Goal: Browse casually

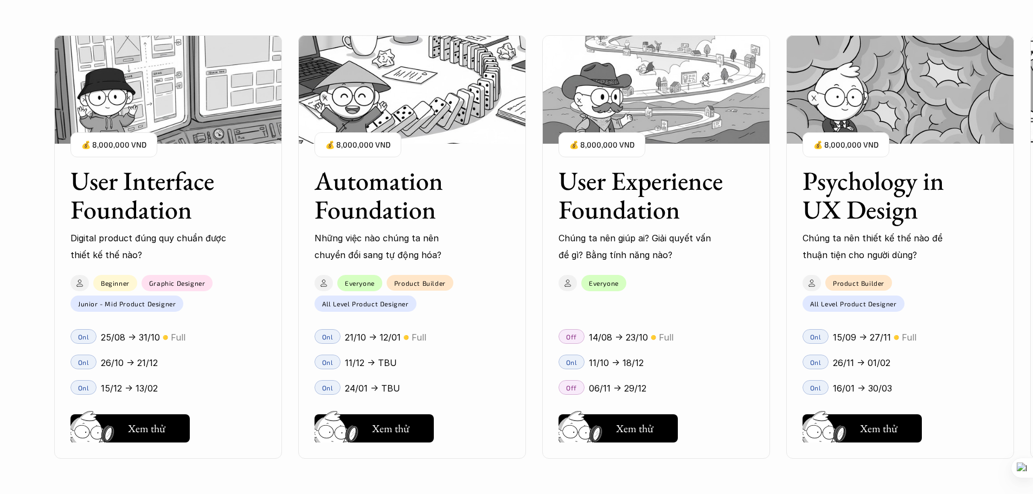
scroll to position [1030, 0]
click at [904, 426] on div "User Interface Foundation Digital product đúng quy chuẩn được thiết kế thế nào?…" at bounding box center [516, 247] width 925 height 494
click at [872, 220] on div "User Interface Foundation Digital product đúng quy chuẩn được thiết kế thế nào?…" at bounding box center [516, 247] width 925 height 494
click at [956, 111] on div "User Interface Foundation Digital product đúng quy chuẩn được thiết kế thế nào?…" at bounding box center [516, 247] width 925 height 494
click at [902, 345] on div "User Interface Foundation Digital product đúng quy chuẩn được thiết kế thế nào?…" at bounding box center [516, 247] width 925 height 494
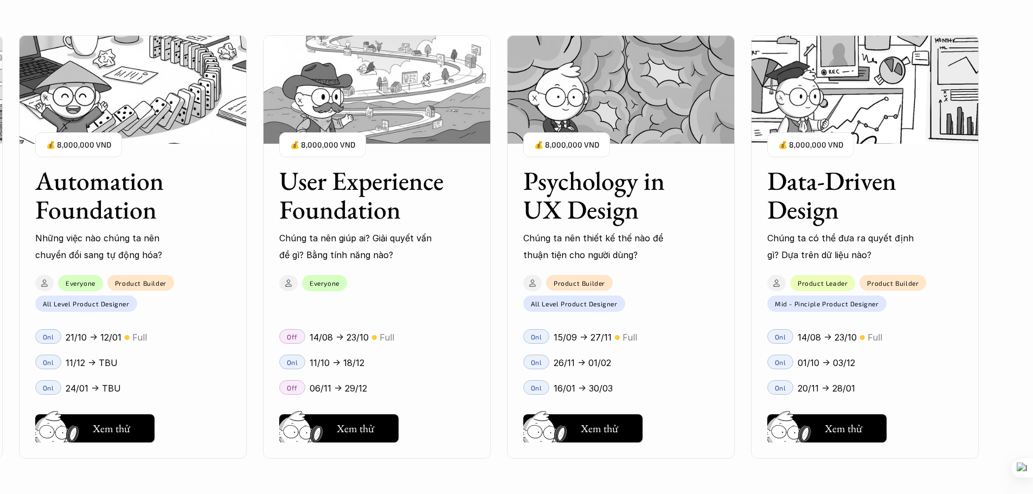
scroll to position [1302, 0]
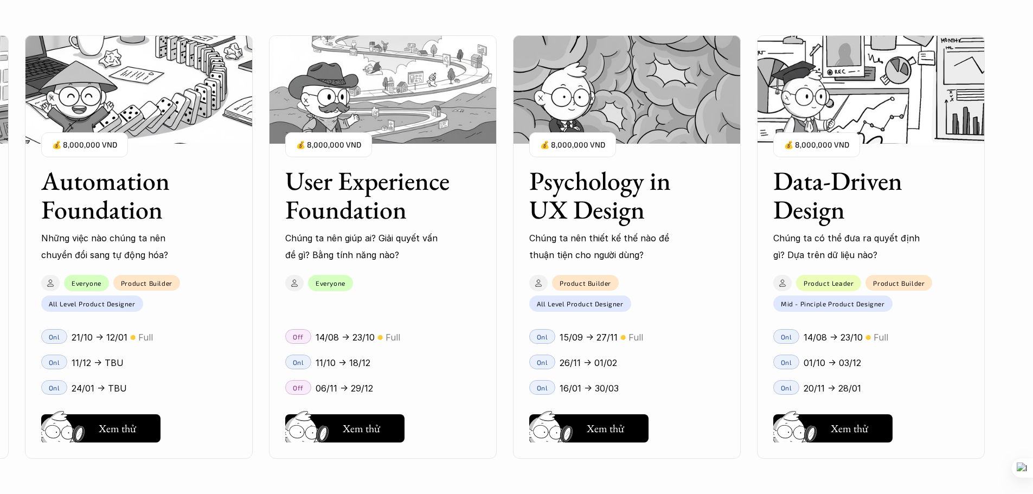
drag, startPoint x: 566, startPoint y: 361, endPoint x: 605, endPoint y: 363, distance: 39.1
click at [605, 363] on div "User Interface Foundation Digital product đúng quy chuẩn được thiết kế thế nào?…" at bounding box center [516, 247] width 925 height 494
click at [595, 424] on div "User Interface Foundation Digital product đúng quy chuẩn được thiết kế thế nào?…" at bounding box center [516, 247] width 925 height 494
click at [568, 427] on div "User Interface Foundation Digital product đúng quy chuẩn được thiết kế thế nào?…" at bounding box center [516, 247] width 925 height 494
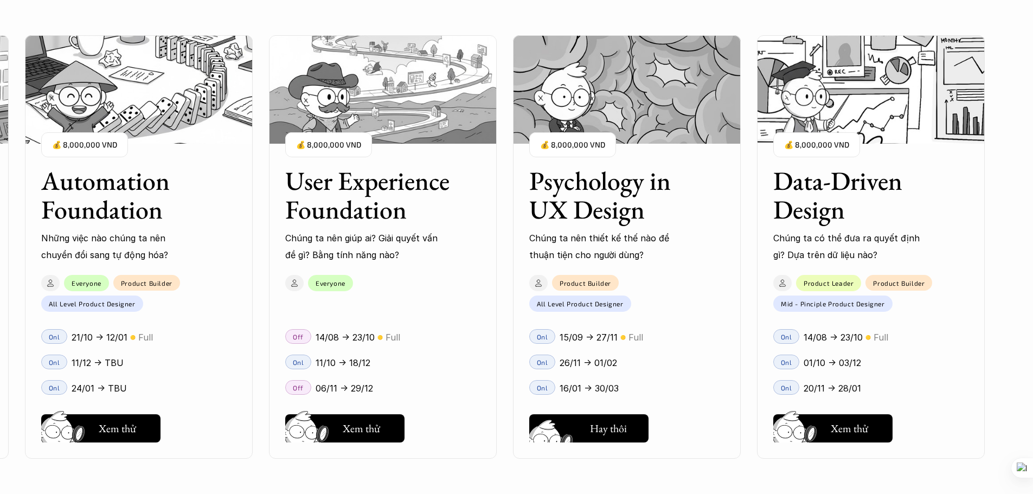
click at [568, 427] on div "User Interface Foundation Digital product đúng quy chuẩn được thiết kế thế nào?…" at bounding box center [516, 247] width 925 height 494
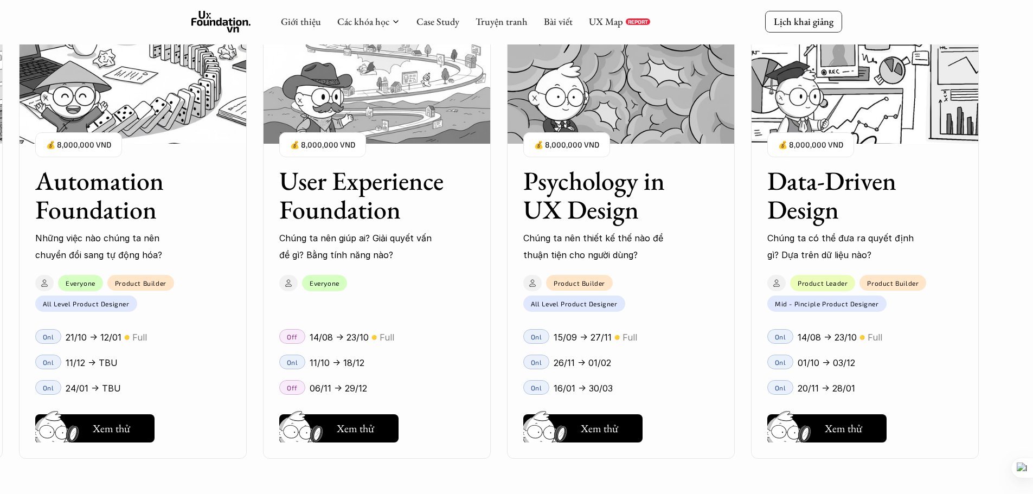
drag, startPoint x: 655, startPoint y: 197, endPoint x: 523, endPoint y: 179, distance: 133.6
click at [523, 178] on div "User Interface Foundation Digital product đúng quy chuẩn được thiết kế thế nào?…" at bounding box center [516, 247] width 925 height 494
click at [532, 180] on div "User Interface Foundation Digital product đúng quy chuẩn được thiết kế thế nào?…" at bounding box center [516, 247] width 925 height 494
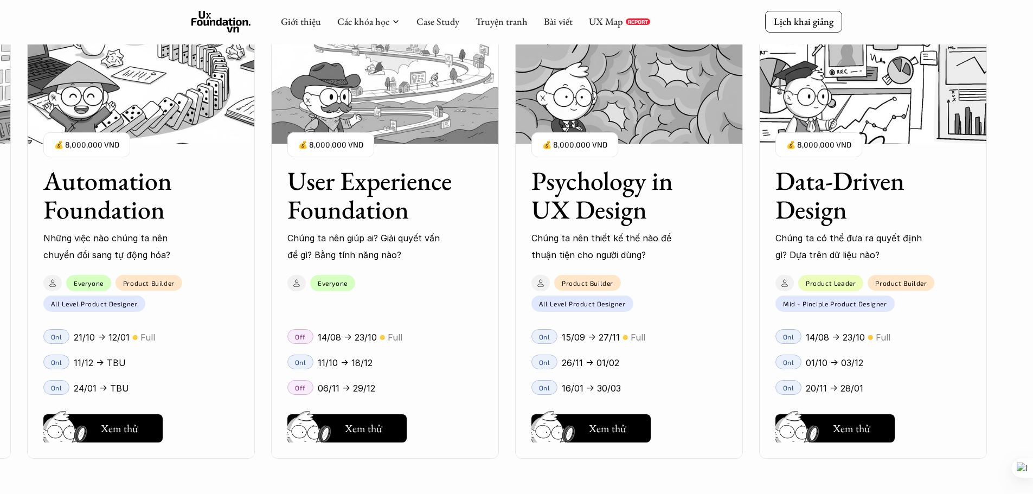
drag, startPoint x: 531, startPoint y: 176, endPoint x: 700, endPoint y: 219, distance: 174.0
click at [700, 219] on div "User Interface Foundation Digital product đúng quy chuẩn được thiết kế thế nào?…" at bounding box center [516, 247] width 925 height 494
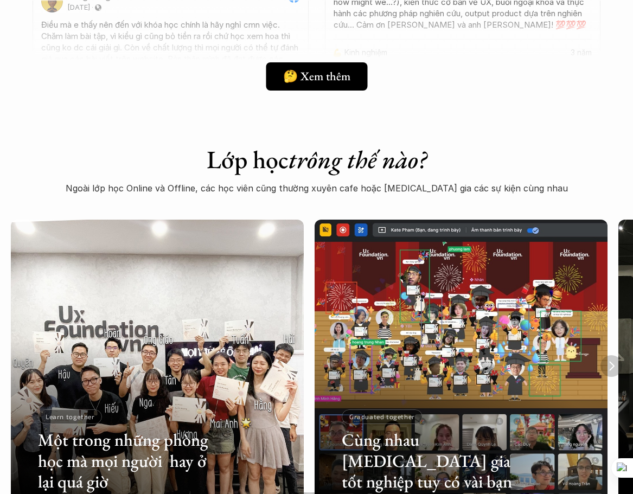
scroll to position [2370, 0]
